Goal: Obtain resource: Obtain resource

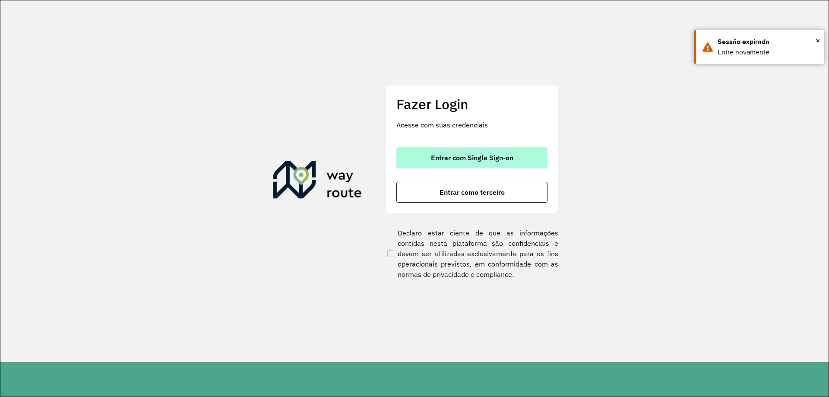
click at [469, 157] on span "Entrar com Single Sign-on" at bounding box center [472, 157] width 82 height 7
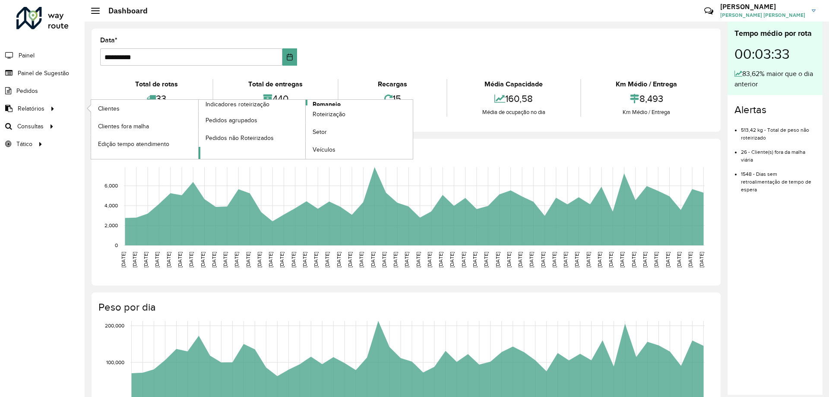
click at [347, 101] on link "Romaneio" at bounding box center [306, 129] width 215 height 59
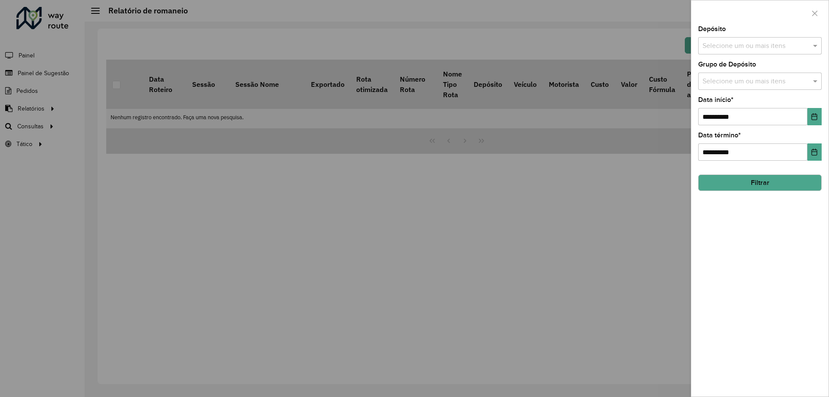
click at [726, 51] on input "text" at bounding box center [755, 46] width 111 height 10
click at [727, 89] on div "CDD [GEOGRAPHIC_DATA]" at bounding box center [760, 89] width 123 height 15
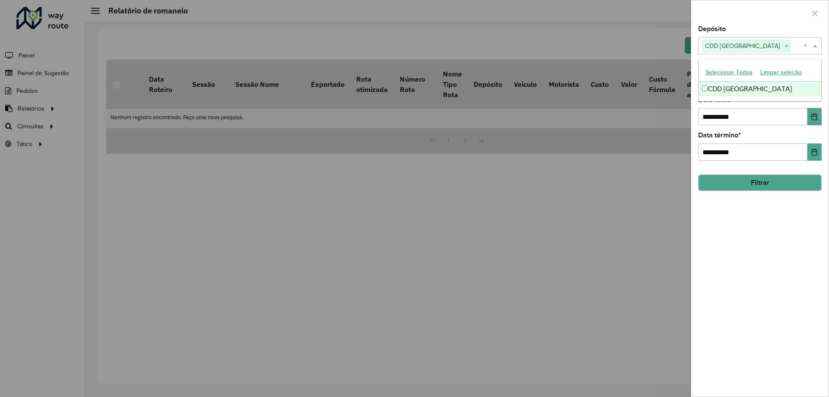
click at [815, 48] on span at bounding box center [816, 46] width 11 height 10
click at [778, 83] on input "text" at bounding box center [755, 81] width 111 height 10
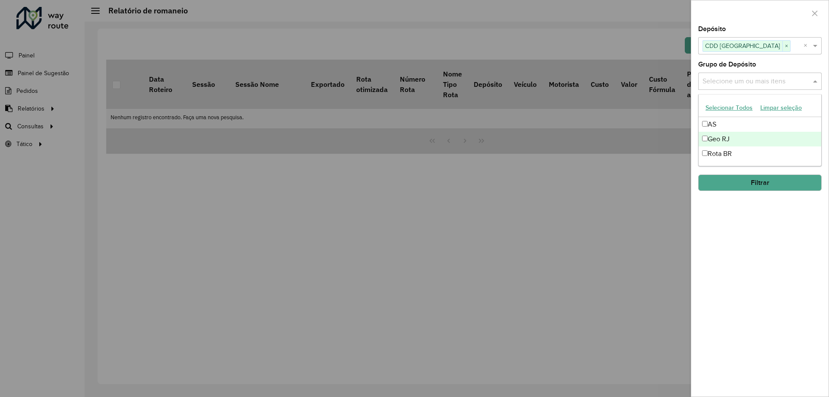
click at [718, 139] on div "Geo RJ" at bounding box center [760, 139] width 123 height 15
click at [813, 86] on span at bounding box center [816, 81] width 11 height 10
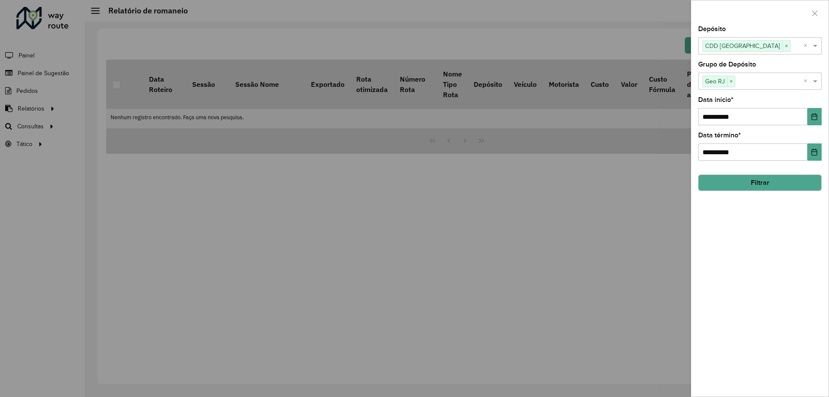
click at [750, 178] on button "Filtrar" at bounding box center [759, 182] width 123 height 16
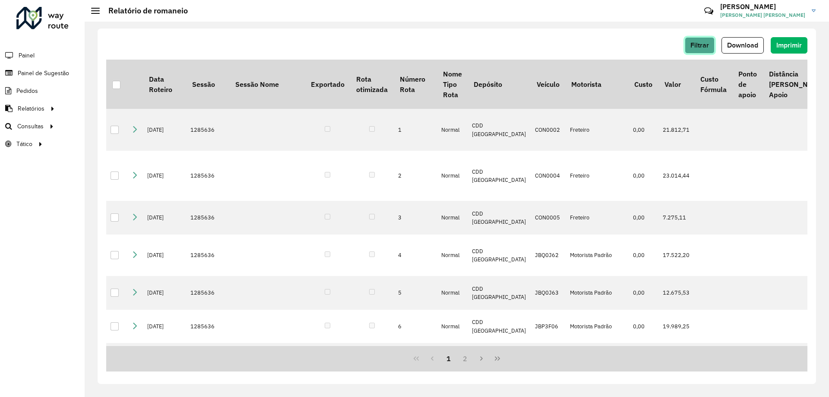
click at [696, 41] on span "Filtrar" at bounding box center [699, 44] width 19 height 7
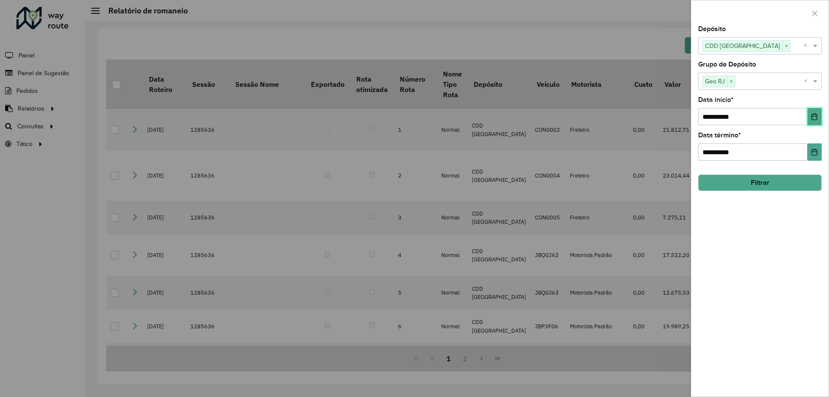
click at [811, 118] on icon "Choose Date" at bounding box center [814, 116] width 7 height 7
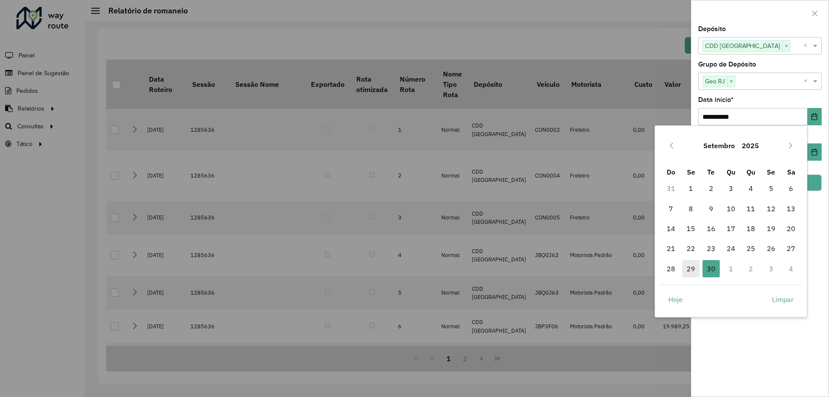
click at [690, 270] on span "29" at bounding box center [690, 268] width 17 height 17
type input "**********"
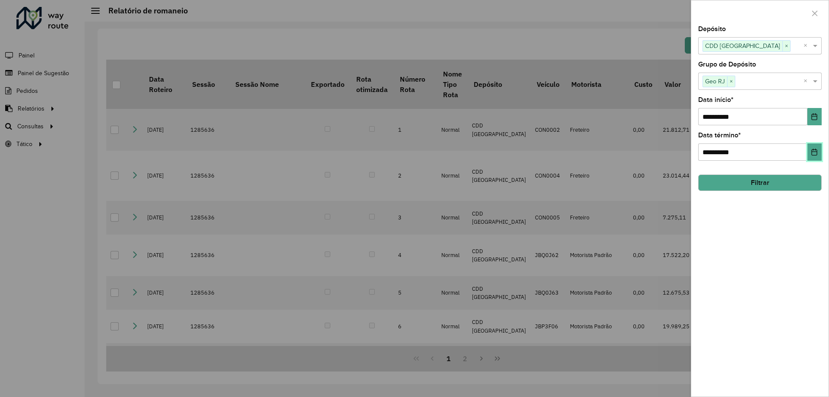
click at [807, 154] on button "Choose Date" at bounding box center [814, 151] width 14 height 17
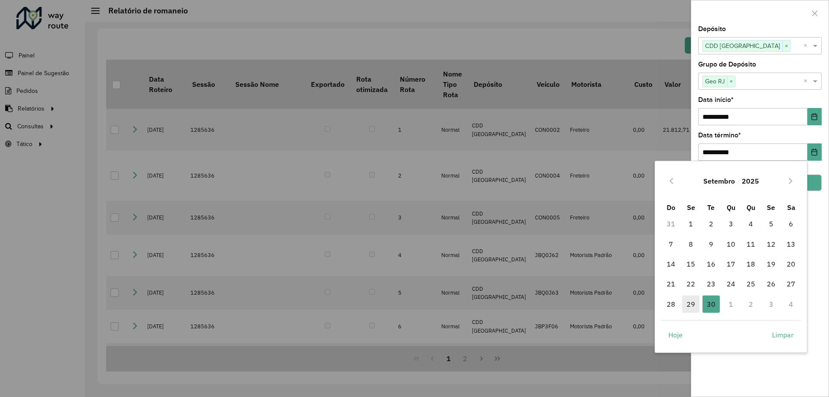
click at [694, 306] on span "29" at bounding box center [690, 303] width 17 height 17
type input "**********"
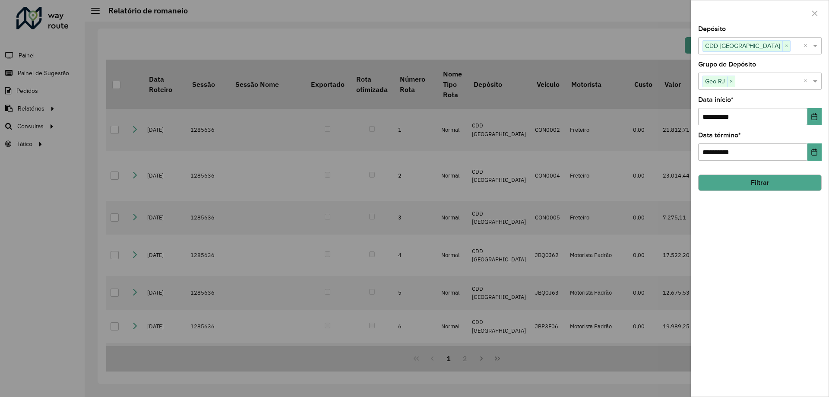
click at [757, 181] on button "Filtrar" at bounding box center [759, 182] width 123 height 16
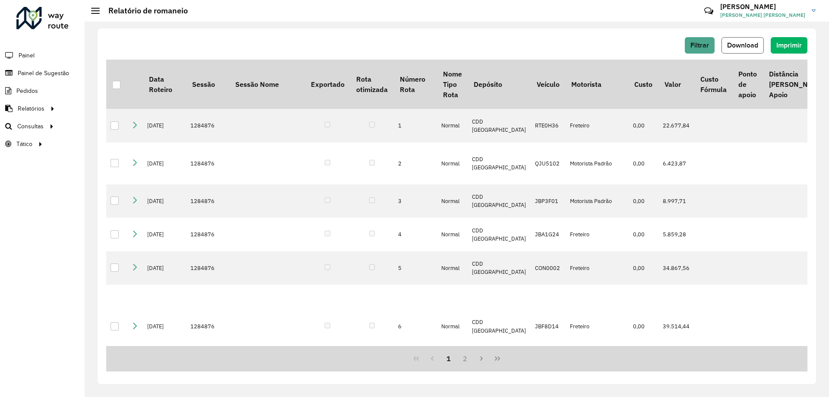
click at [741, 49] on button "Download" at bounding box center [743, 45] width 42 height 16
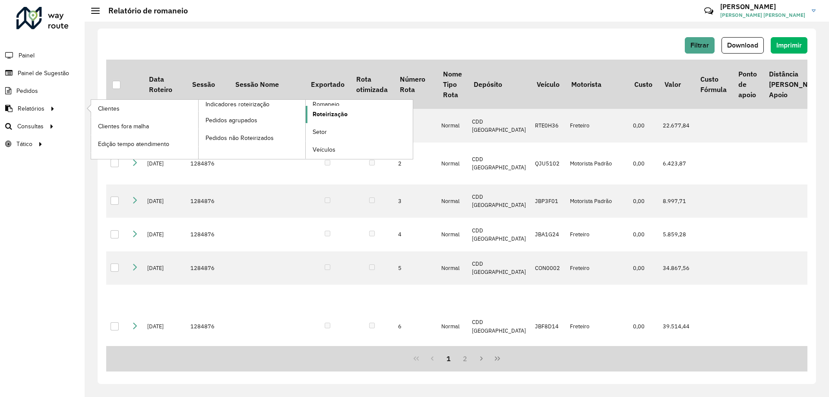
click at [359, 111] on link "Roteirização" at bounding box center [359, 114] width 107 height 17
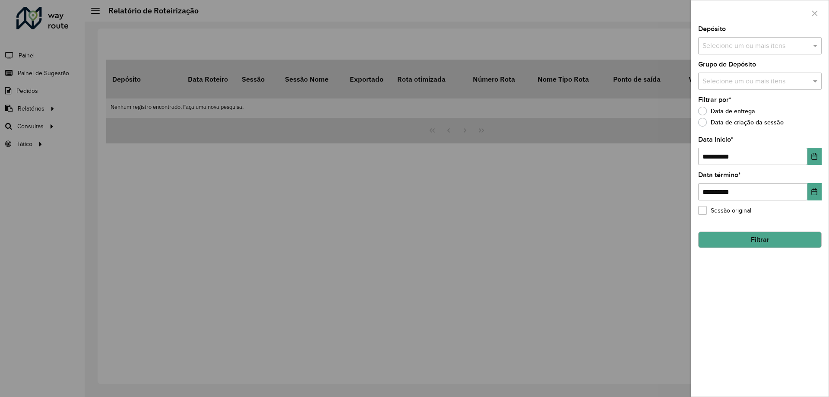
click at [742, 44] on input "text" at bounding box center [755, 46] width 111 height 10
click at [731, 86] on div "CDD [GEOGRAPHIC_DATA]" at bounding box center [760, 89] width 123 height 15
click at [817, 45] on span at bounding box center [816, 46] width 11 height 10
click at [765, 85] on input "text" at bounding box center [755, 81] width 111 height 10
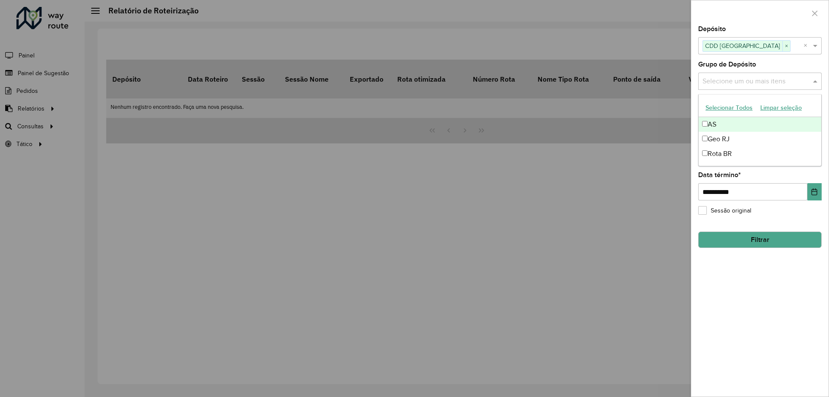
click at [750, 82] on input "text" at bounding box center [755, 81] width 111 height 10
click at [719, 138] on div "Geo RJ" at bounding box center [760, 139] width 123 height 15
click at [820, 83] on span at bounding box center [816, 81] width 11 height 10
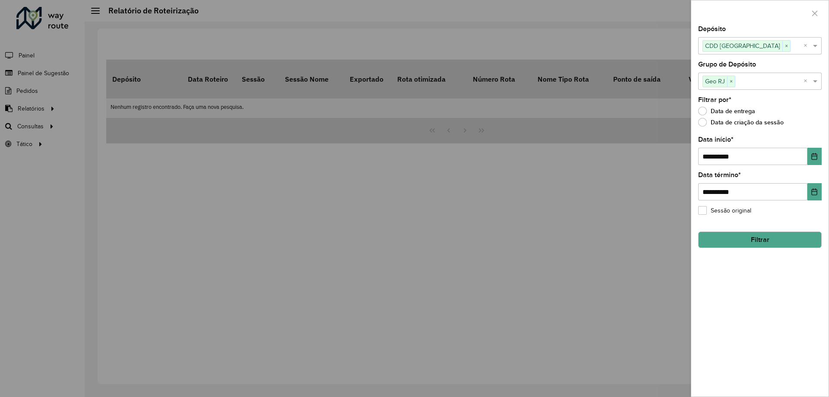
click at [769, 241] on button "Filtrar" at bounding box center [759, 239] width 123 height 16
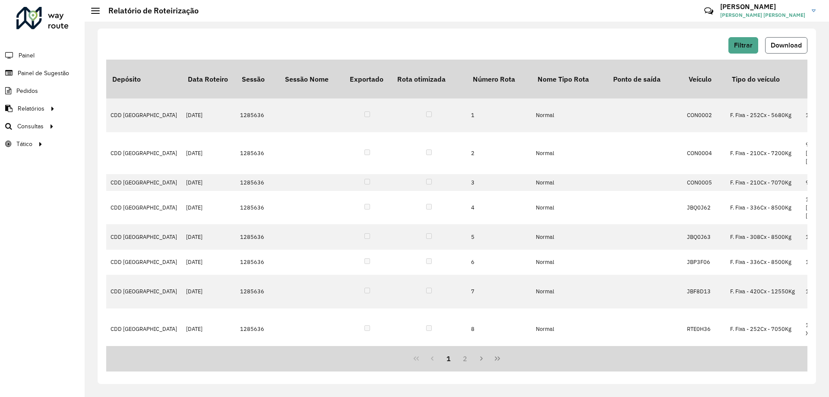
click at [785, 46] on span "Download" at bounding box center [786, 44] width 31 height 7
